Goal: Information Seeking & Learning: Compare options

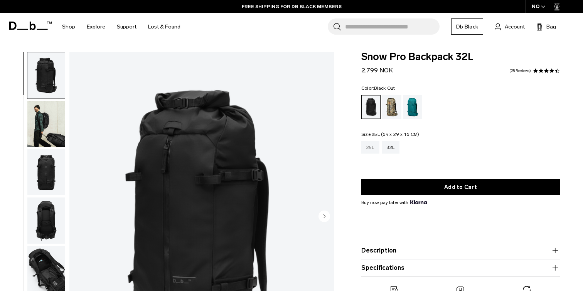
click at [372, 146] on div "25L" at bounding box center [370, 147] width 18 height 12
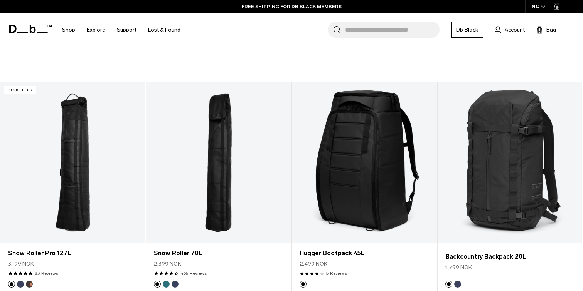
scroll to position [556, 0]
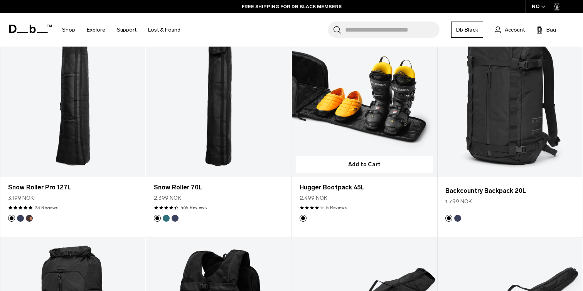
click at [350, 112] on link "Hugger Bootpack 45L" at bounding box center [364, 97] width 145 height 161
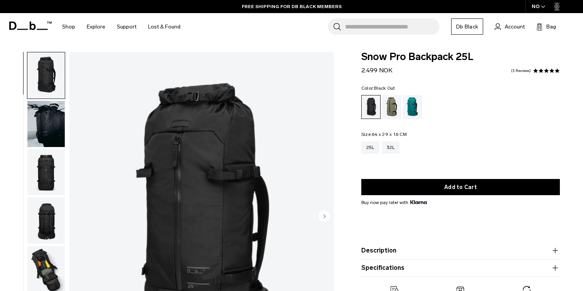
click at [53, 72] on img "button" at bounding box center [45, 75] width 37 height 46
click at [46, 107] on img "button" at bounding box center [45, 124] width 37 height 46
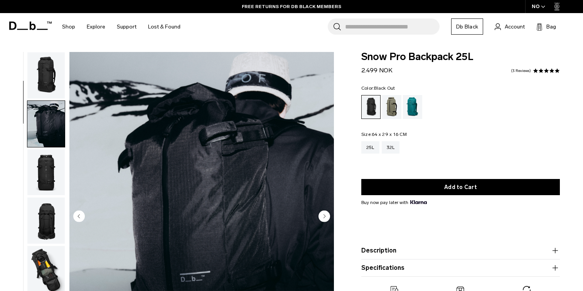
click at [56, 124] on img "button" at bounding box center [45, 124] width 37 height 46
click at [44, 160] on img "button" at bounding box center [45, 173] width 37 height 46
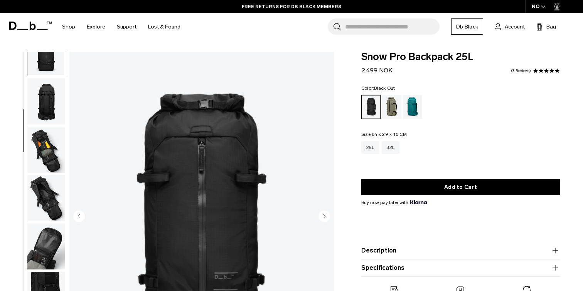
scroll to position [121, 0]
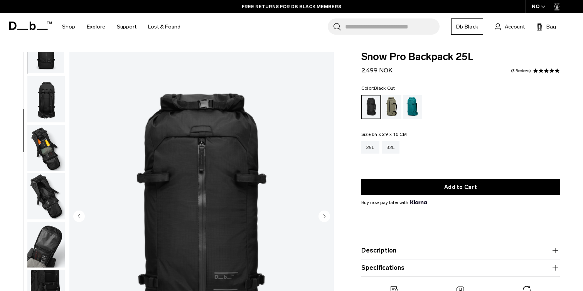
click at [49, 103] on img "button" at bounding box center [45, 99] width 37 height 46
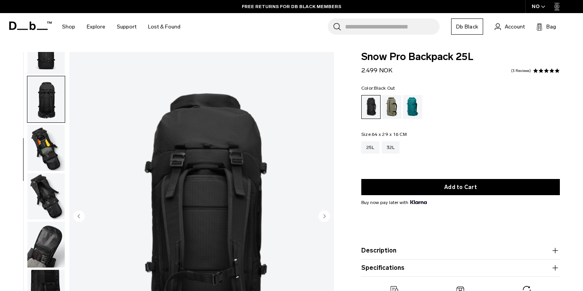
scroll to position [146, 0]
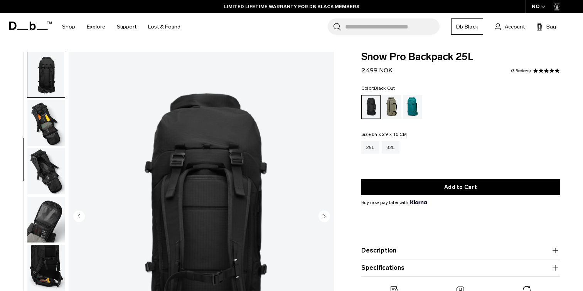
click at [51, 84] on img "button" at bounding box center [45, 74] width 37 height 46
click at [54, 119] on img "button" at bounding box center [45, 123] width 37 height 46
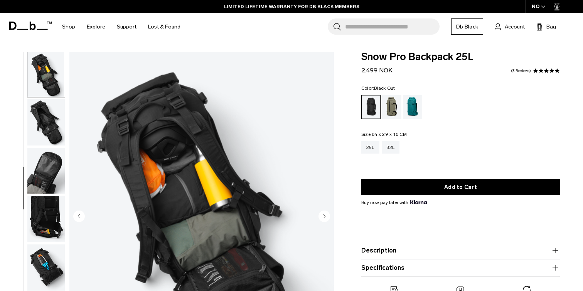
scroll to position [0, 0]
click at [44, 118] on img "button" at bounding box center [45, 122] width 37 height 46
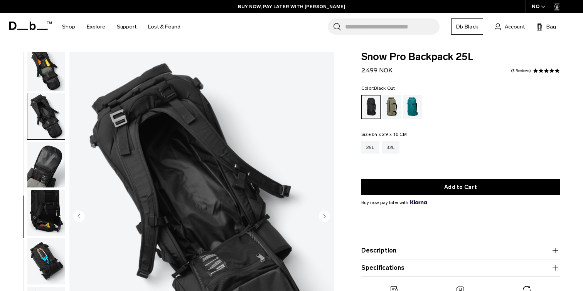
scroll to position [37, 0]
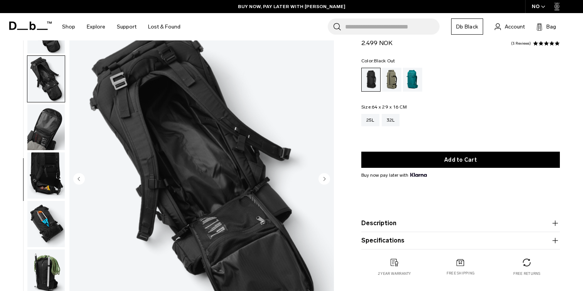
click at [54, 126] on img "button" at bounding box center [45, 127] width 37 height 46
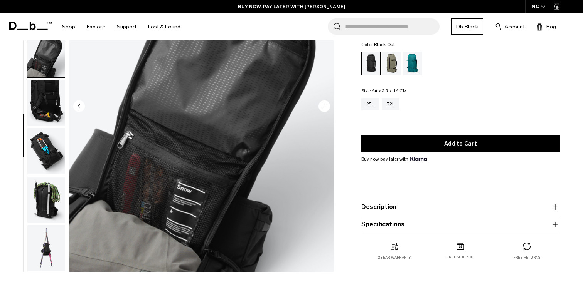
scroll to position [121, 0]
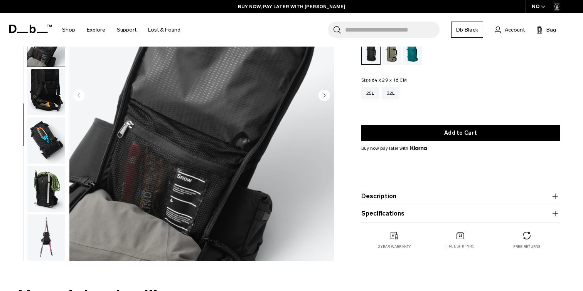
click at [52, 99] on img "button" at bounding box center [45, 92] width 37 height 46
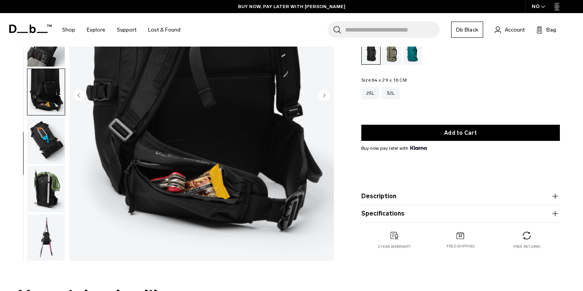
click at [54, 130] on img "button" at bounding box center [45, 141] width 37 height 46
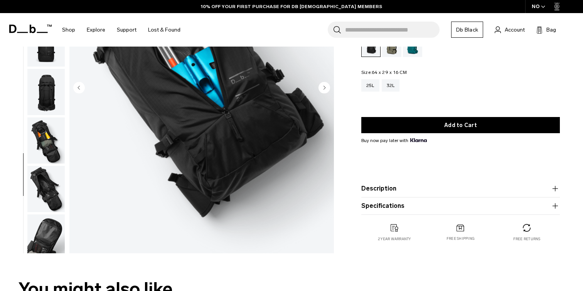
scroll to position [142, 0]
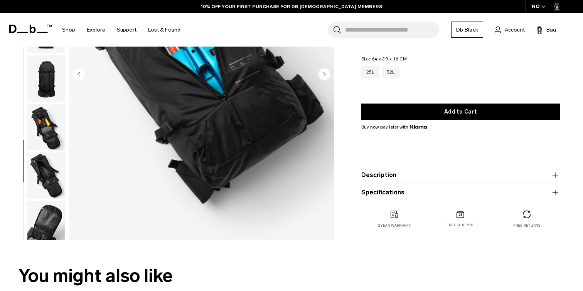
click at [52, 125] on img "button" at bounding box center [45, 127] width 37 height 46
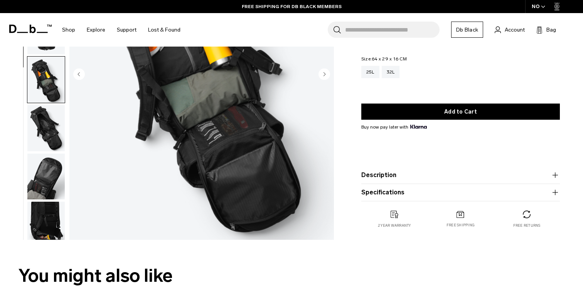
click at [61, 130] on img "button" at bounding box center [45, 128] width 37 height 46
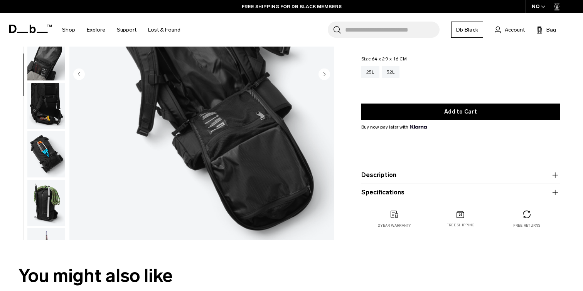
click at [50, 102] on img "button" at bounding box center [45, 106] width 37 height 46
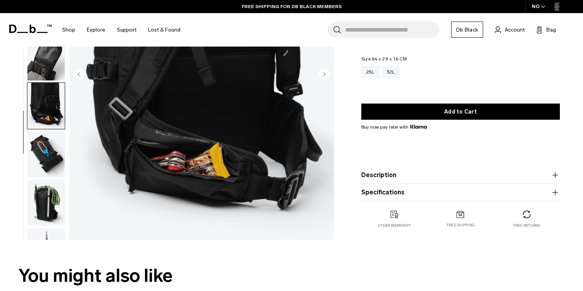
scroll to position [205, 0]
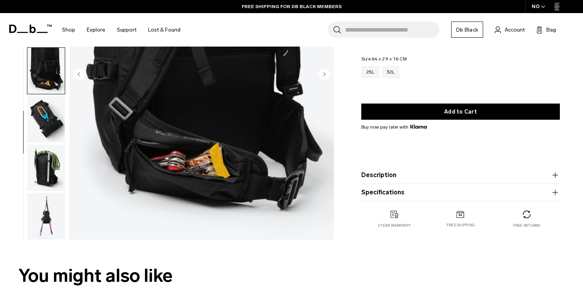
click at [48, 115] on img "button" at bounding box center [45, 119] width 37 height 46
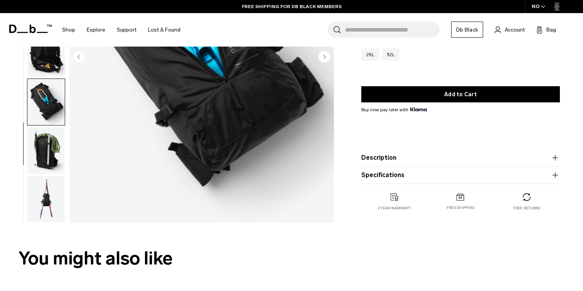
scroll to position [161, 0]
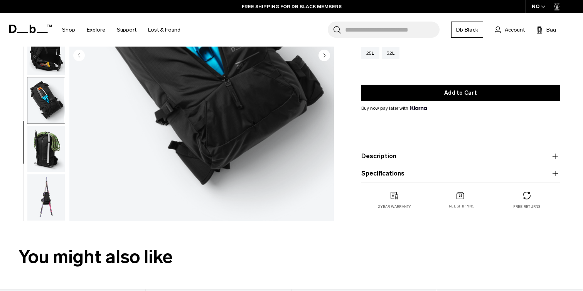
click at [58, 153] on img "button" at bounding box center [45, 149] width 37 height 46
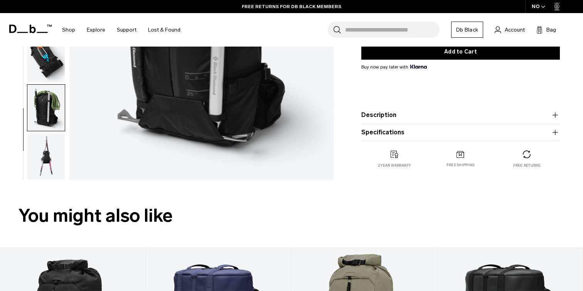
scroll to position [202, 0]
click at [56, 154] on img "button" at bounding box center [45, 156] width 37 height 46
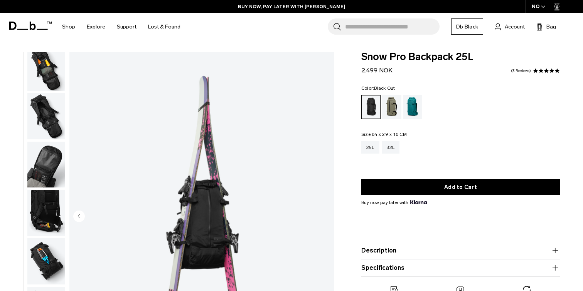
scroll to position [0, 0]
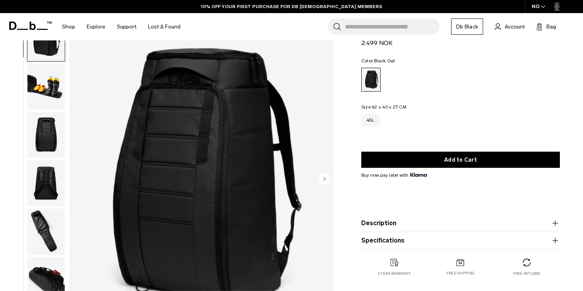
click at [55, 85] on img "button" at bounding box center [45, 87] width 37 height 46
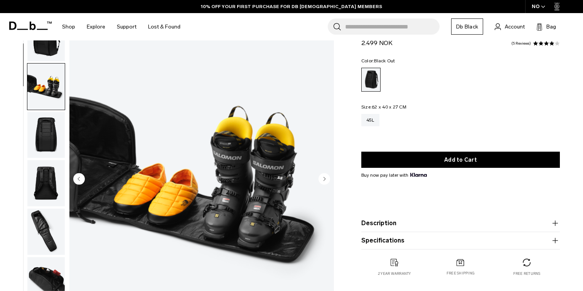
scroll to position [49, 0]
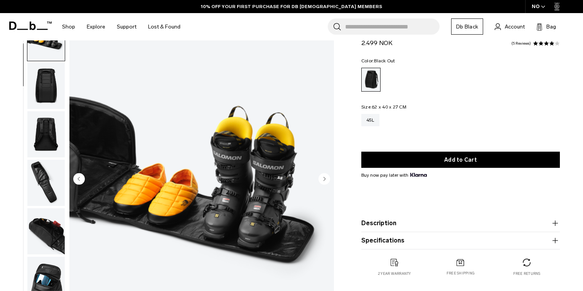
click at [54, 134] on img "button" at bounding box center [45, 134] width 37 height 46
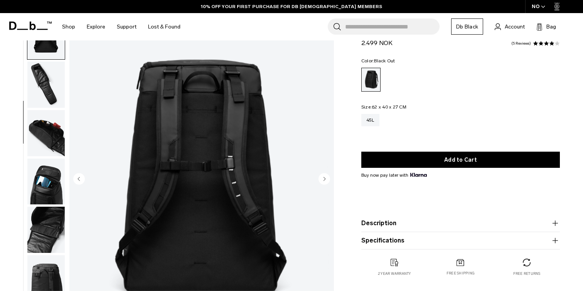
click at [45, 91] on img "button" at bounding box center [45, 85] width 37 height 46
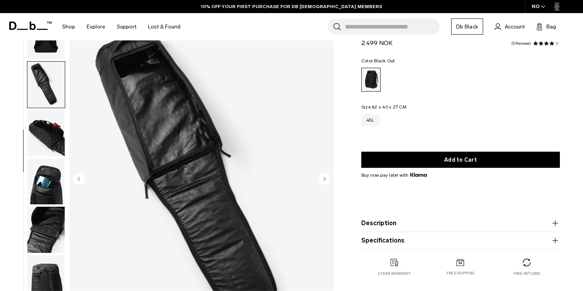
scroll to position [196, 0]
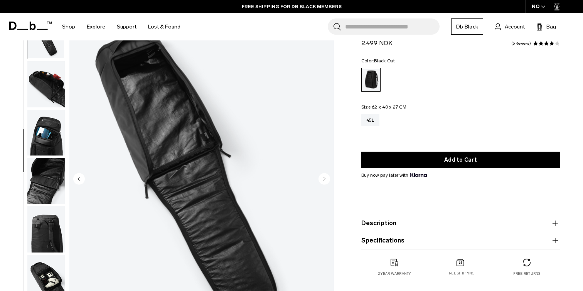
click at [46, 96] on img "button" at bounding box center [45, 84] width 37 height 46
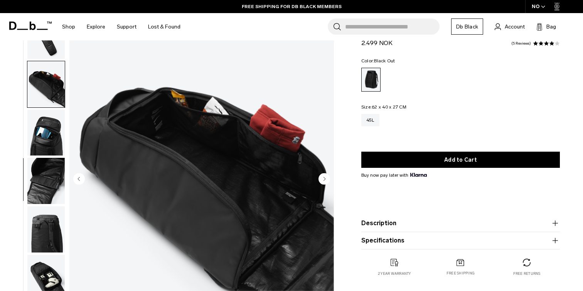
scroll to position [208, 0]
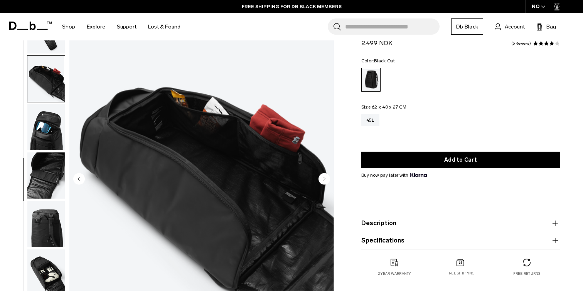
click at [46, 119] on img "button" at bounding box center [45, 127] width 37 height 46
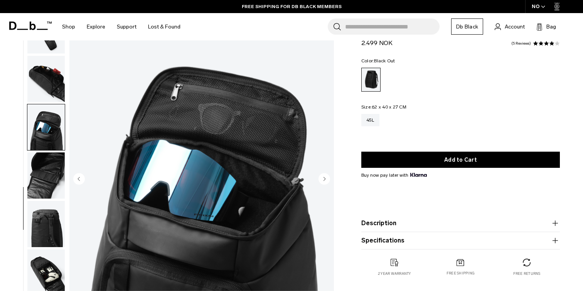
click at [46, 160] on img "button" at bounding box center [45, 176] width 37 height 46
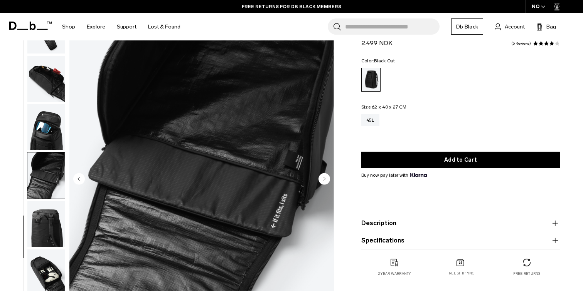
click at [46, 184] on img "button" at bounding box center [45, 176] width 37 height 46
click at [50, 219] on img "button" at bounding box center [45, 224] width 37 height 46
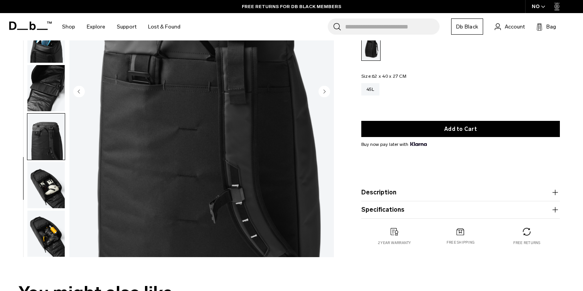
scroll to position [155, 0]
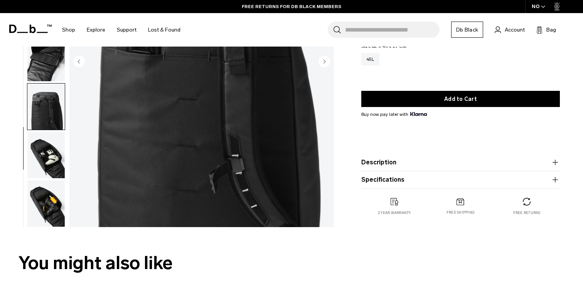
click at [57, 148] on img "button" at bounding box center [45, 155] width 37 height 46
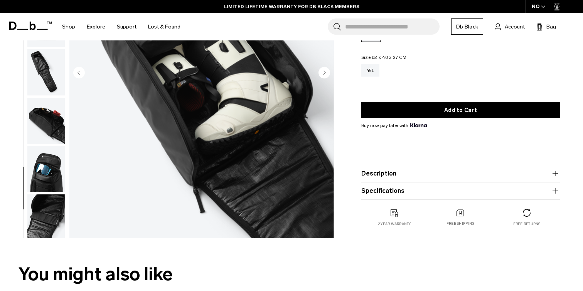
scroll to position [167, 0]
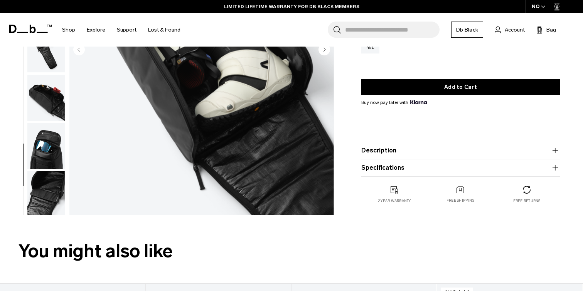
click at [52, 193] on img "button" at bounding box center [45, 195] width 37 height 46
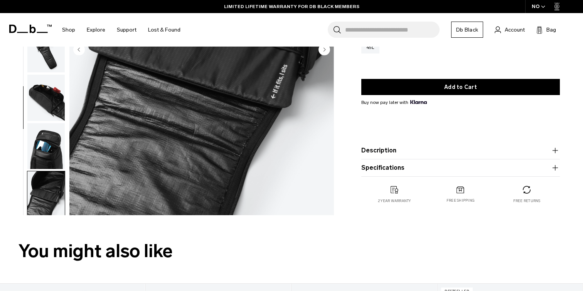
scroll to position [208, 0]
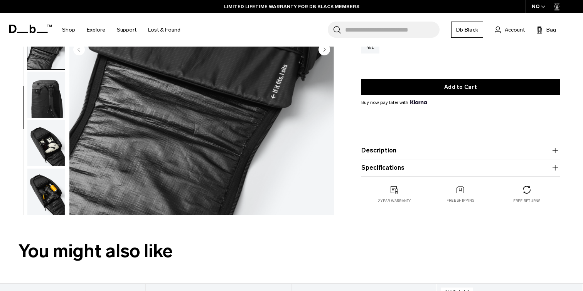
click at [49, 147] on img "button" at bounding box center [45, 143] width 37 height 46
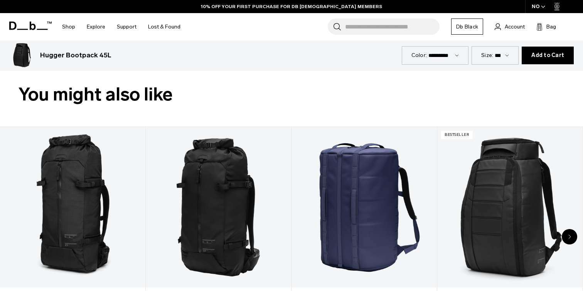
scroll to position [388, 0]
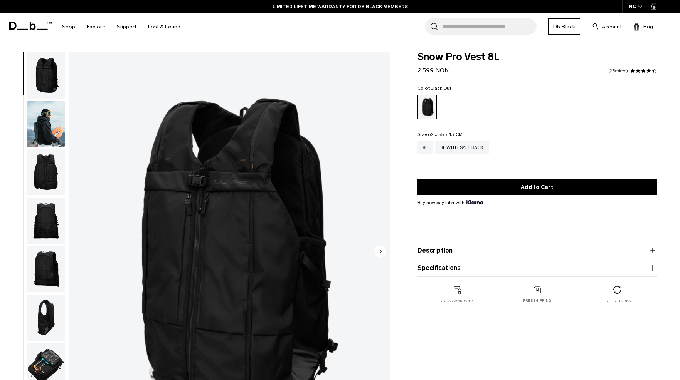
click at [630, 7] on div "NO" at bounding box center [635, 6] width 27 height 13
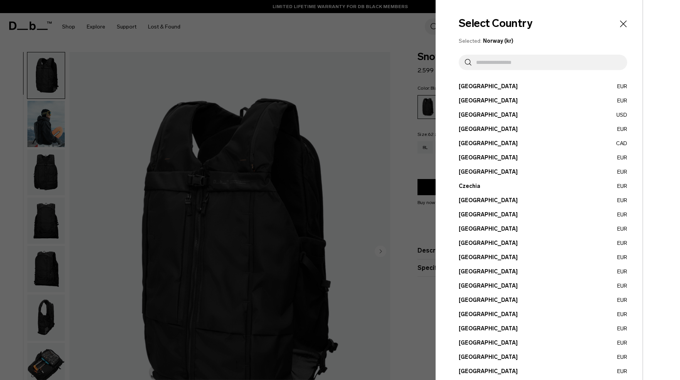
scroll to position [0, 0]
click at [509, 60] on input "text" at bounding box center [546, 62] width 150 height 15
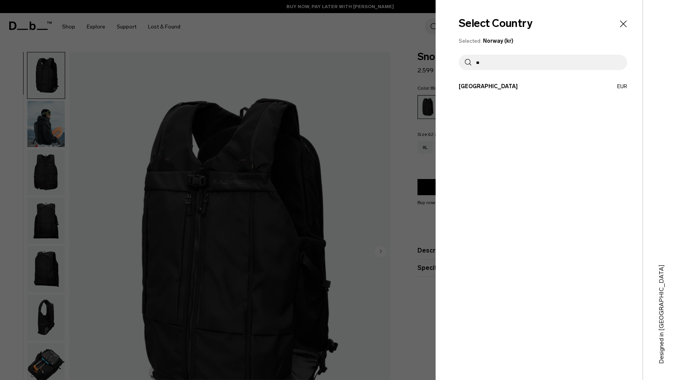
type input "*"
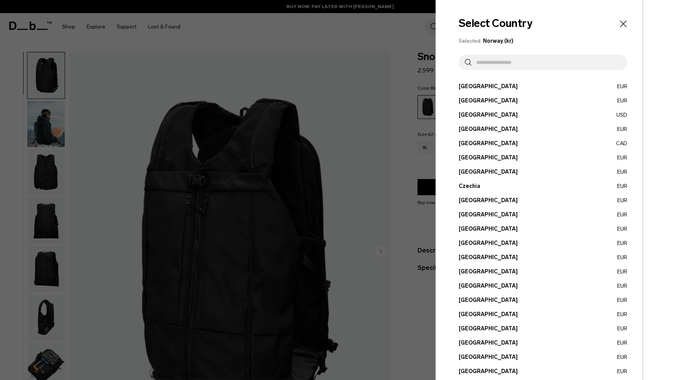
click at [353, 59] on div at bounding box center [340, 190] width 680 height 380
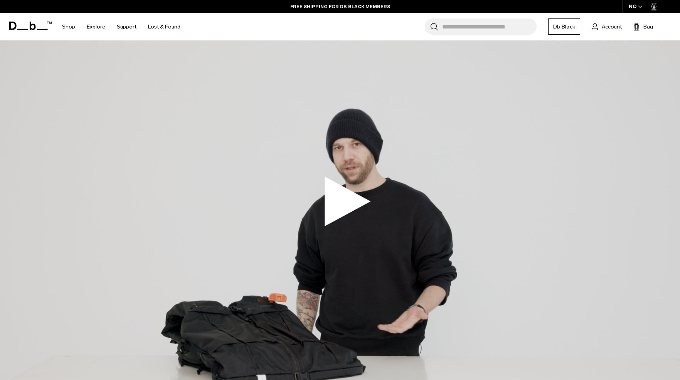
scroll to position [1069, 0]
